Goal: Task Accomplishment & Management: Use online tool/utility

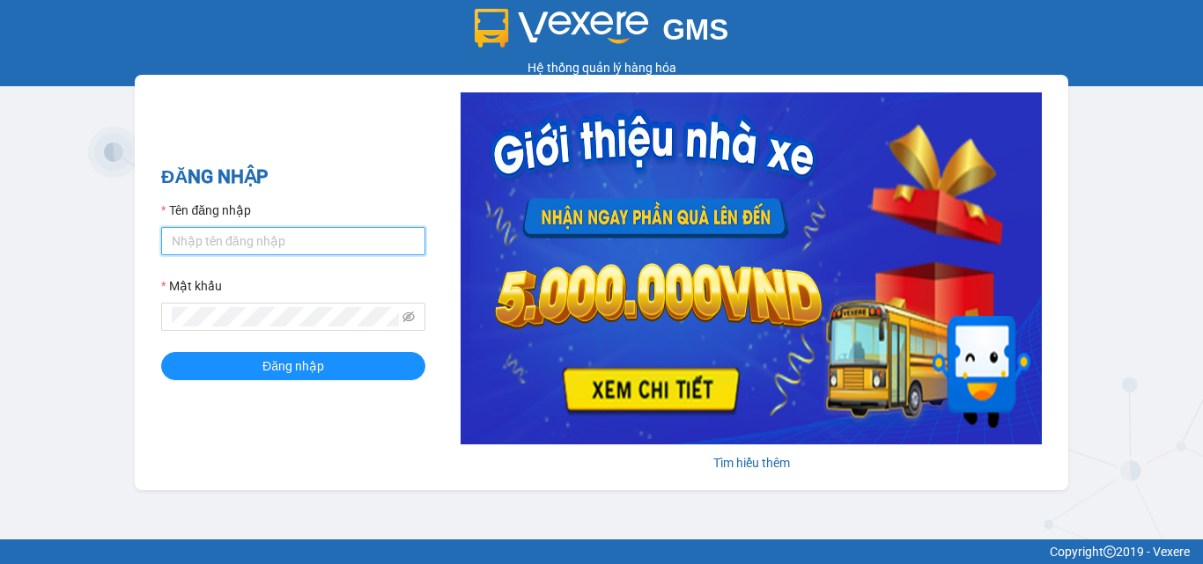
click at [239, 251] on input "Tên đăng nhập" at bounding box center [293, 241] width 264 height 28
type input "dothihien.ductruong"
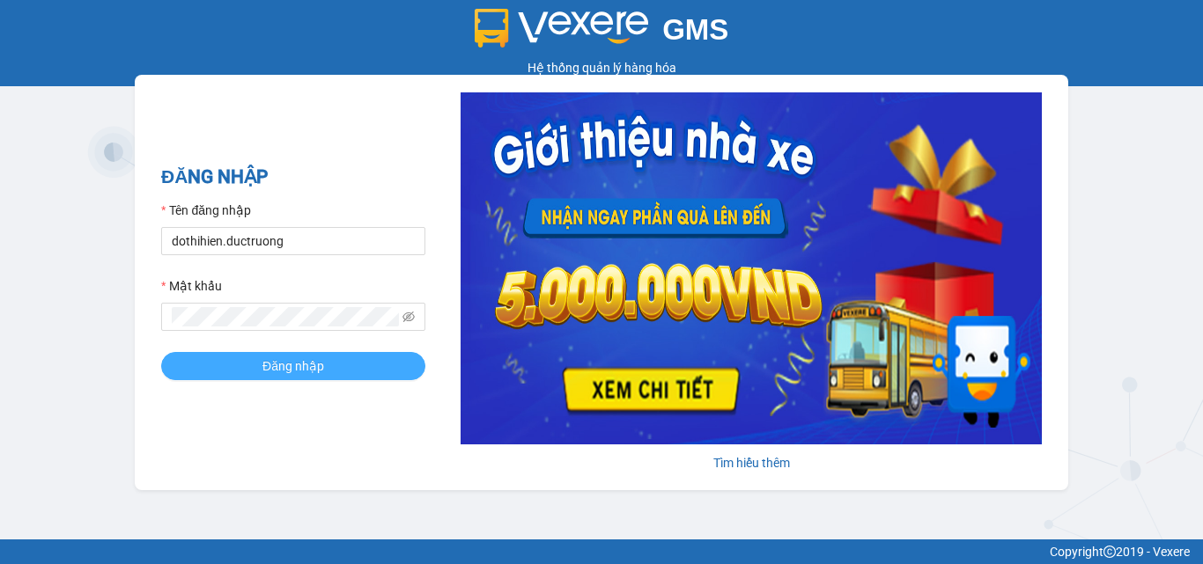
click at [354, 364] on button "Đăng nhập" at bounding box center [293, 366] width 264 height 28
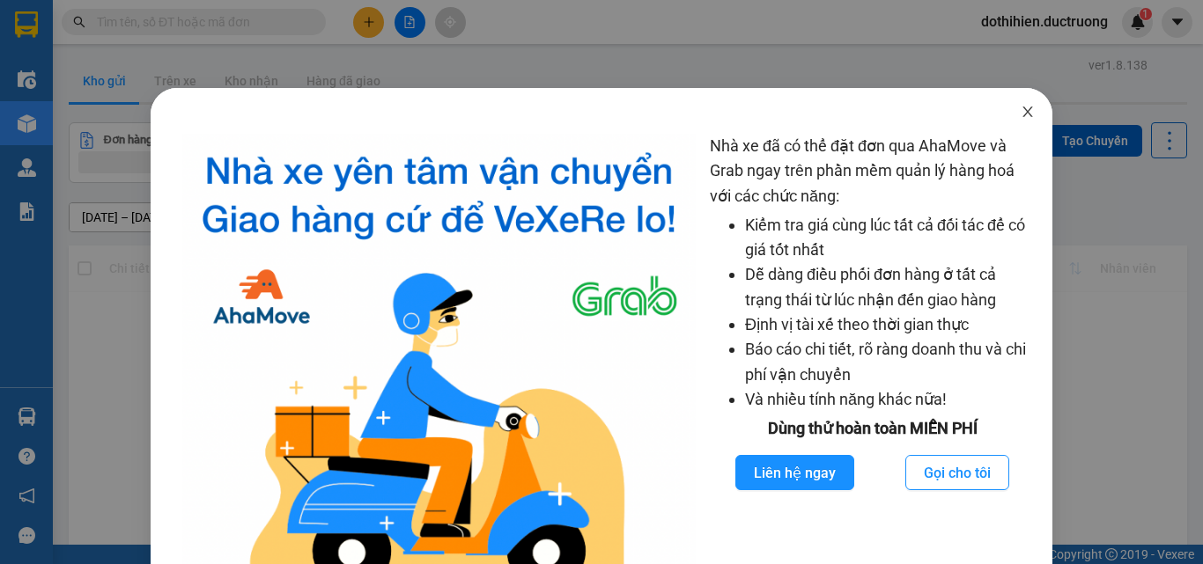
click at [1021, 119] on icon "close" at bounding box center [1028, 112] width 14 height 14
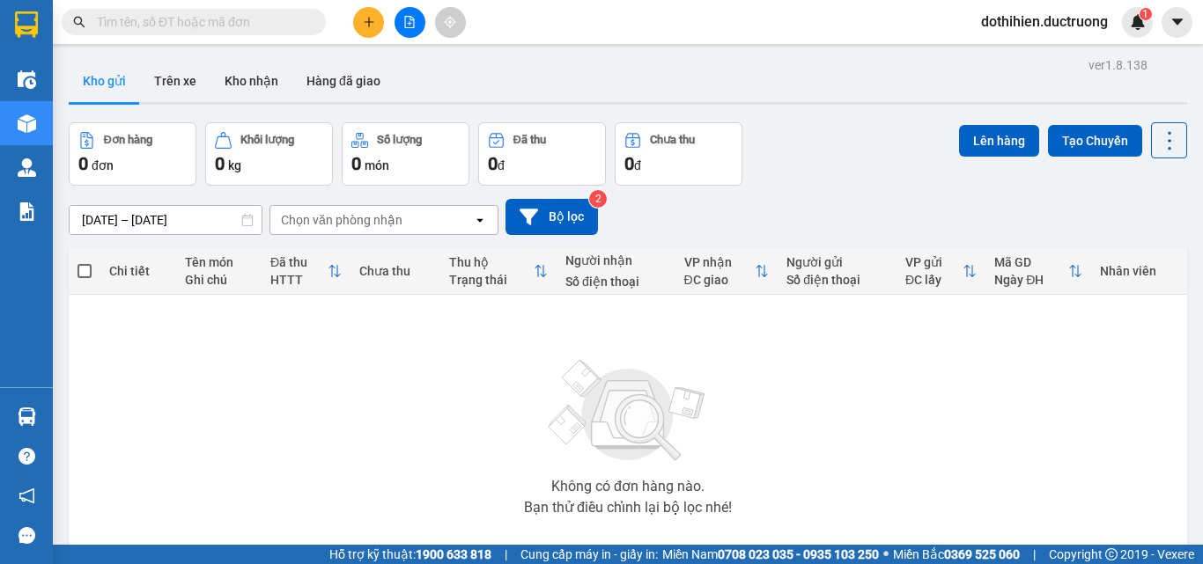
paste input "0975958744"
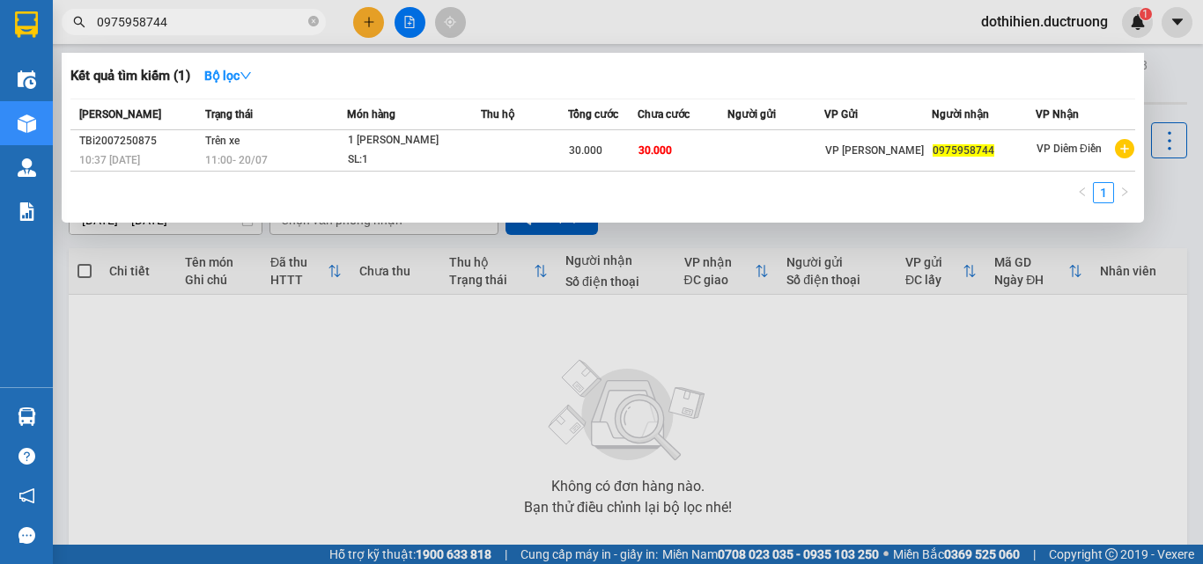
type input "0975958744"
drag, startPoint x: 1202, startPoint y: 268, endPoint x: 1095, endPoint y: 392, distance: 163.6
click at [1188, 524] on div at bounding box center [601, 282] width 1203 height 564
click at [190, 20] on input "0975958744" at bounding box center [201, 21] width 208 height 19
